Goal: Task Accomplishment & Management: Manage account settings

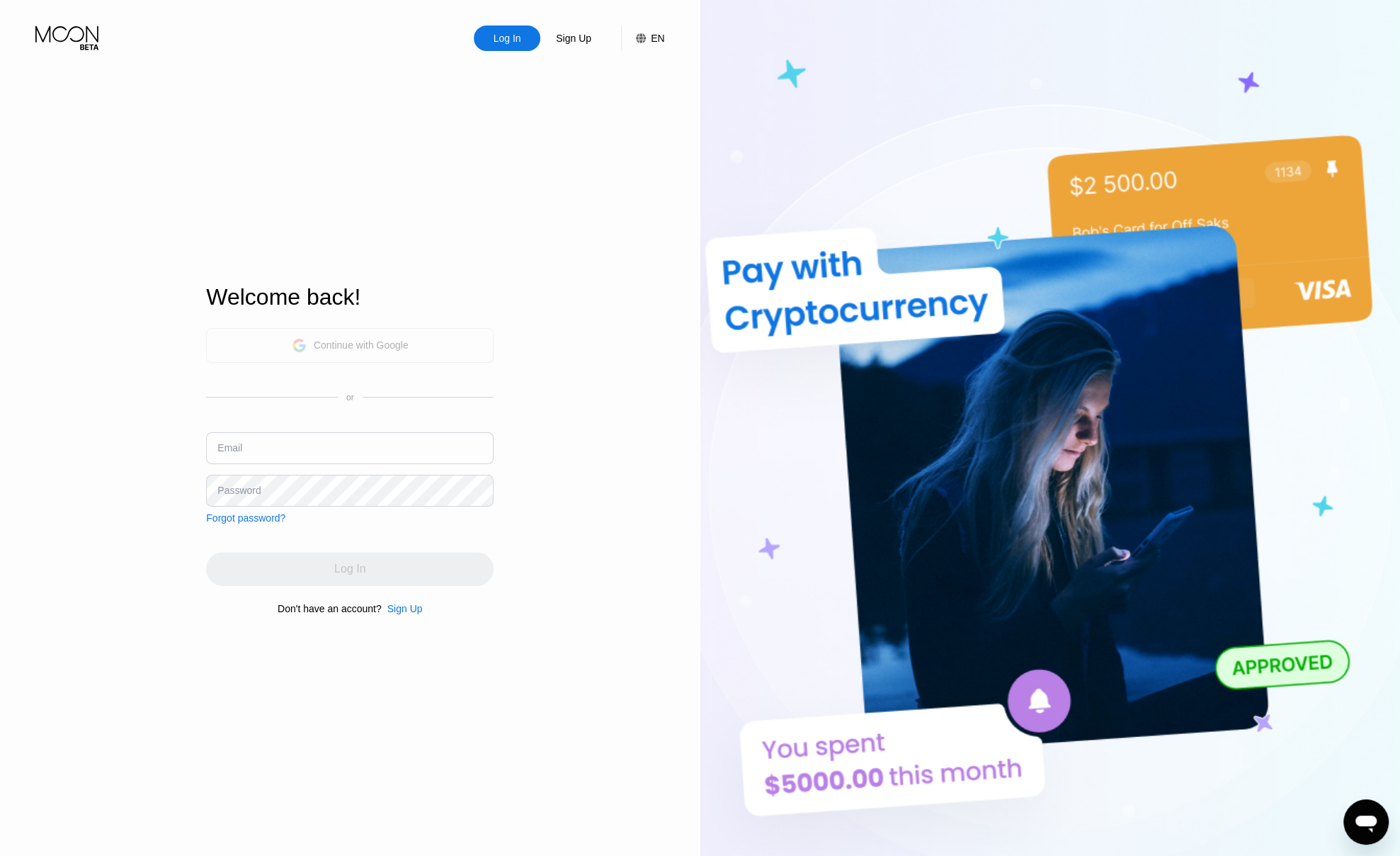
click at [349, 340] on div "Continue with Google" at bounding box center [361, 344] width 95 height 11
